Goal: Information Seeking & Learning: Learn about a topic

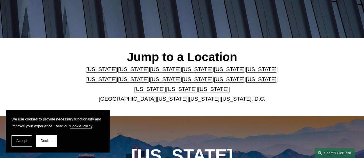
scroll to position [144, 0]
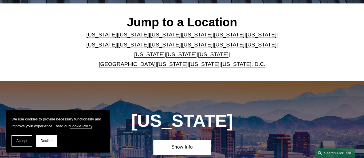
click at [245, 37] on link "[US_STATE]" at bounding box center [260, 35] width 30 height 6
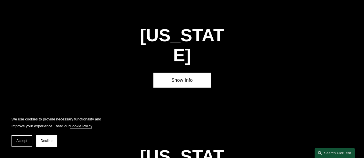
scroll to position [747, 0]
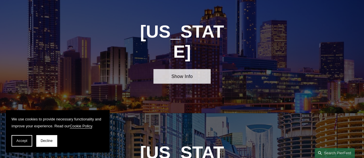
click at [181, 69] on link "Show Info" at bounding box center [181, 76] width 57 height 15
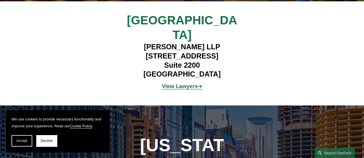
scroll to position [805, 0]
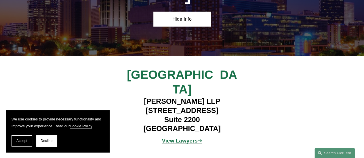
click at [185, 138] on strong "View Lawyers" at bounding box center [180, 141] width 36 height 6
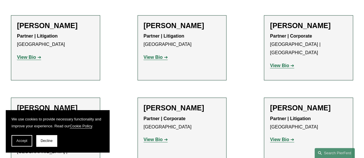
scroll to position [287, 0]
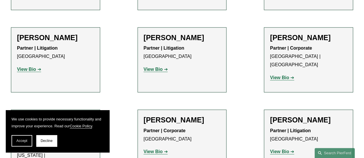
click at [28, 71] on strong "View Bio" at bounding box center [26, 69] width 19 height 5
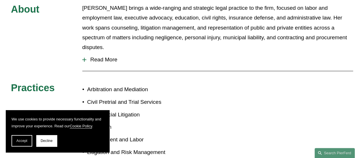
scroll to position [259, 0]
click at [105, 57] on span "Read More" at bounding box center [219, 60] width 266 height 6
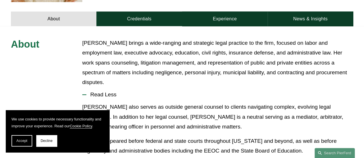
scroll to position [195, 0]
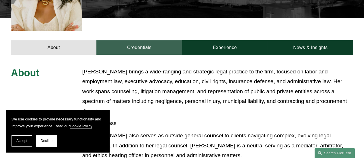
click at [146, 40] on link "Credentials" at bounding box center [138, 47] width 85 height 15
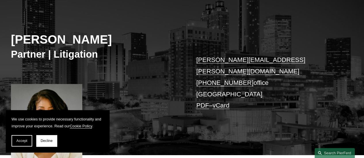
scroll to position [115, 0]
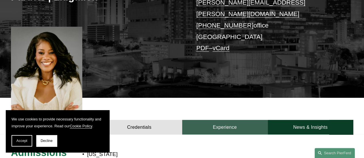
click at [224, 120] on link "Experience" at bounding box center [224, 127] width 85 height 15
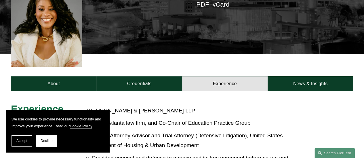
scroll to position [171, 0]
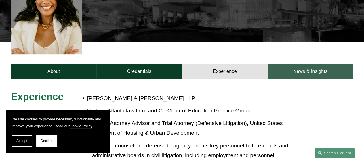
click at [301, 64] on link "News & Insights" at bounding box center [309, 71] width 85 height 15
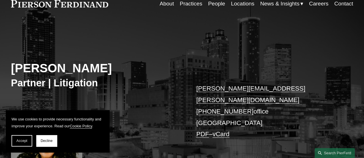
scroll to position [0, 0]
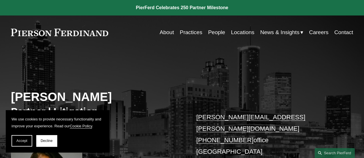
click at [187, 31] on link "Practices" at bounding box center [191, 32] width 22 height 11
